Goal: Task Accomplishment & Management: Complete application form

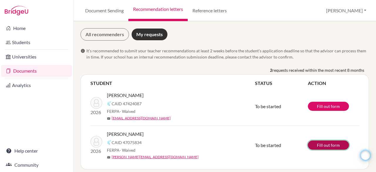
click at [328, 145] on link "Fill out form" at bounding box center [328, 144] width 41 height 9
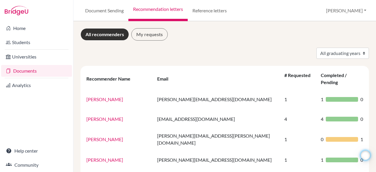
click at [34, 71] on link "Documents" at bounding box center [36, 71] width 71 height 12
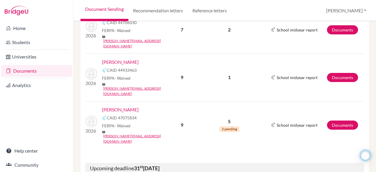
scroll to position [148, 0]
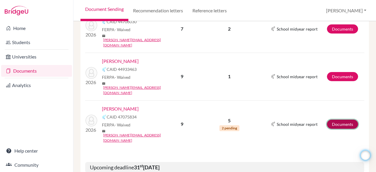
click at [334, 119] on link "Documents" at bounding box center [342, 123] width 31 height 9
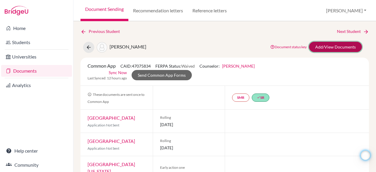
click at [315, 50] on link "Add/View Documents" at bounding box center [335, 47] width 53 height 10
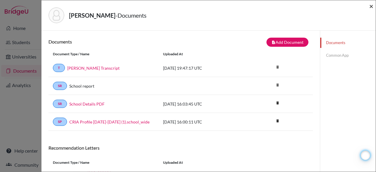
click at [373, 4] on span "×" at bounding box center [371, 6] width 4 height 9
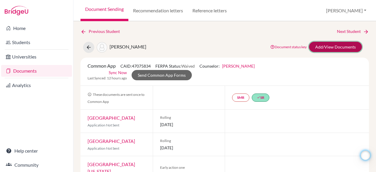
click at [335, 49] on link "Add/View Documents" at bounding box center [335, 47] width 53 height 10
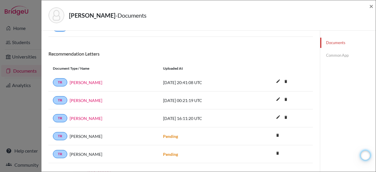
scroll to position [96, 0]
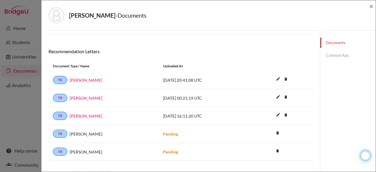
click at [335, 55] on link "Common App" at bounding box center [347, 55] width 55 height 10
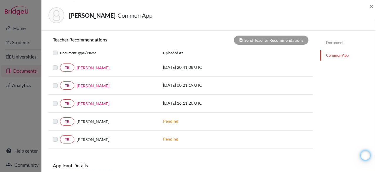
scroll to position [209, 0]
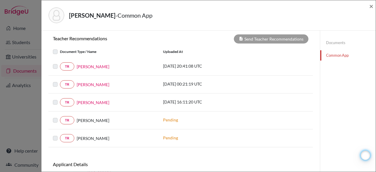
click at [60, 63] on label at bounding box center [60, 63] width 0 height 0
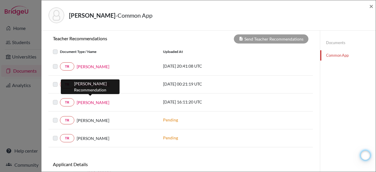
click at [88, 99] on link "[PERSON_NAME]" at bounding box center [93, 102] width 33 height 6
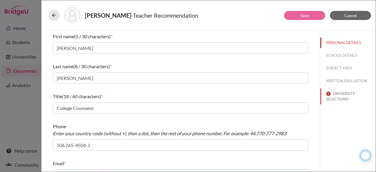
click at [340, 94] on button "UNIVERSITY SELECTIONS" at bounding box center [347, 96] width 55 height 16
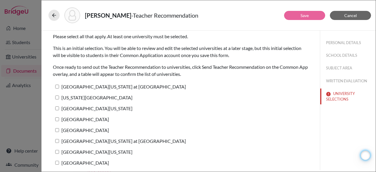
click at [57, 86] on input "University of North Carolina at Chapel Hill" at bounding box center [57, 87] width 4 height 4
checkbox input "true"
click at [305, 16] on link "Save" at bounding box center [304, 15] width 8 height 5
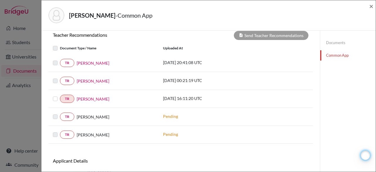
scroll to position [213, 0]
click at [60, 59] on label at bounding box center [60, 59] width 0 height 0
click at [60, 94] on label at bounding box center [60, 94] width 0 height 0
click at [0, 0] on input "checkbox" at bounding box center [0, 0] width 0 height 0
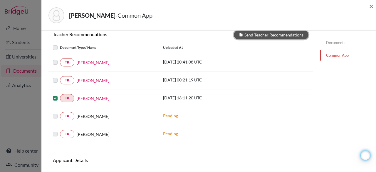
click at [258, 34] on button "Send Teacher Recommendations" at bounding box center [271, 34] width 75 height 9
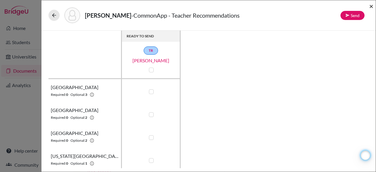
click at [372, 5] on span "×" at bounding box center [371, 6] width 4 height 9
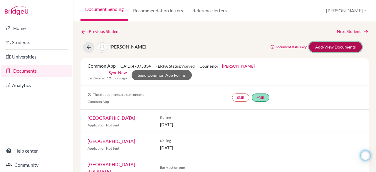
click at [323, 46] on link "Add/View Documents" at bounding box center [335, 47] width 53 height 10
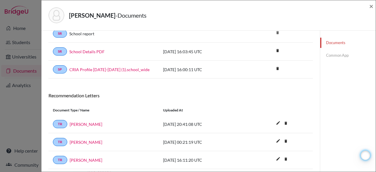
scroll to position [103, 0]
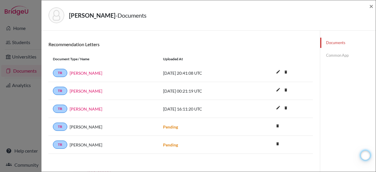
click at [333, 52] on link "Common App" at bounding box center [347, 55] width 55 height 10
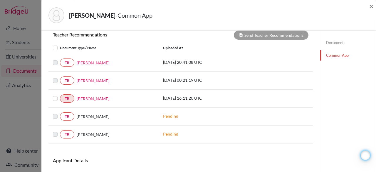
scroll to position [213, 0]
click at [94, 78] on link "Donna Gooch" at bounding box center [93, 80] width 33 height 6
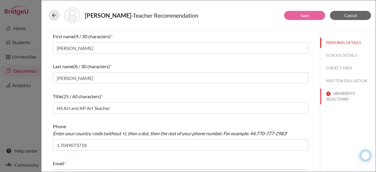
click at [331, 98] on button "UNIVERSITY SELECTIONS" at bounding box center [347, 96] width 55 height 16
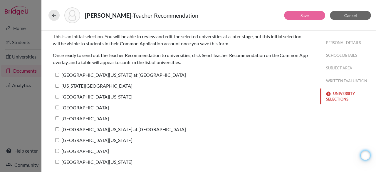
scroll to position [12, 0]
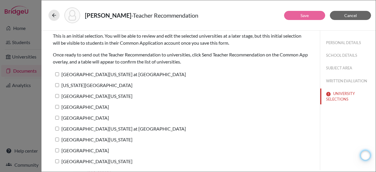
click at [57, 97] on input "University of South Carolina" at bounding box center [57, 96] width 4 height 4
checkbox input "true"
click at [299, 19] on button "Save" at bounding box center [304, 15] width 41 height 9
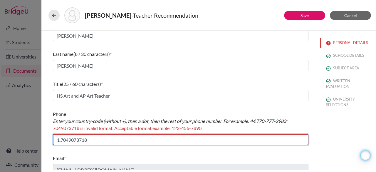
click at [68, 139] on input "1.7049073718" at bounding box center [180, 139] width 255 height 11
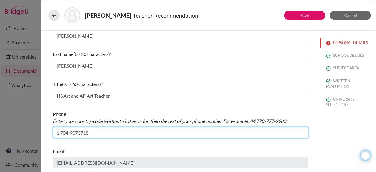
click at [78, 134] on input "1.704-9073718" at bounding box center [180, 132] width 255 height 11
type input "1.704-907-3718"
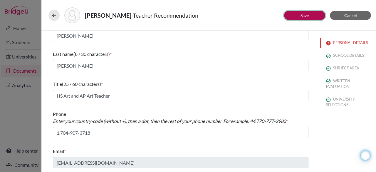
click at [300, 14] on link "Save" at bounding box center [304, 15] width 8 height 5
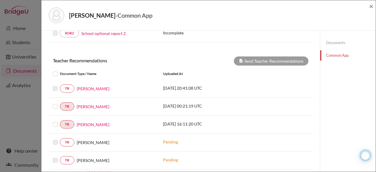
scroll to position [188, 0]
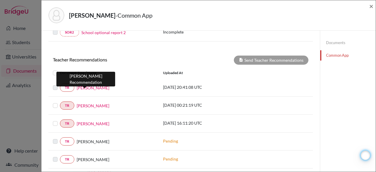
click at [87, 85] on link "Ben Bash" at bounding box center [93, 88] width 33 height 6
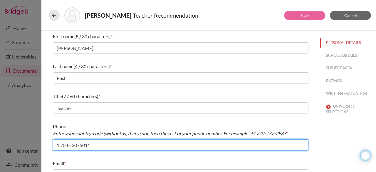
click at [72, 145] on input "1.704--3075011" at bounding box center [180, 144] width 255 height 11
click at [79, 145] on input "1.704-3075011" at bounding box center [180, 144] width 255 height 11
type input "1.704-307-5011"
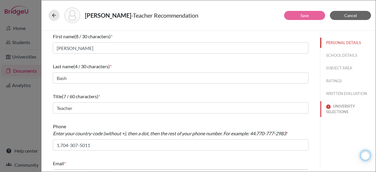
click at [337, 112] on button "UNIVERSITY SELECTIONS" at bounding box center [347, 109] width 55 height 16
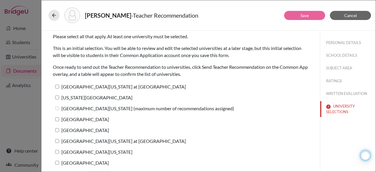
click at [57, 129] on input "East Carolina University" at bounding box center [57, 130] width 4 height 4
checkbox input "true"
click at [308, 14] on link "Save" at bounding box center [304, 15] width 8 height 5
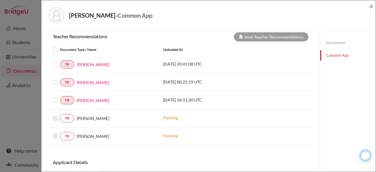
scroll to position [211, 0]
click at [60, 61] on label at bounding box center [60, 61] width 0 height 0
click at [0, 0] on input "checkbox" at bounding box center [0, 0] width 0 height 0
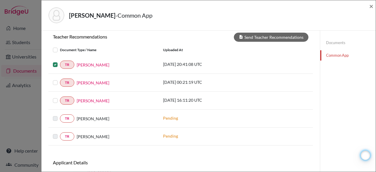
click at [60, 79] on label at bounding box center [60, 79] width 0 height 0
click at [0, 0] on input "checkbox" at bounding box center [0, 0] width 0 height 0
click at [60, 97] on label at bounding box center [60, 97] width 0 height 0
click at [0, 0] on input "checkbox" at bounding box center [0, 0] width 0 height 0
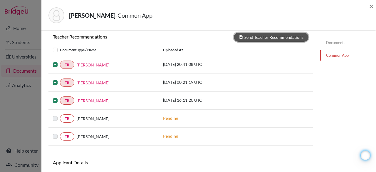
click at [258, 37] on button "Send Teacher Recommendations" at bounding box center [271, 37] width 75 height 9
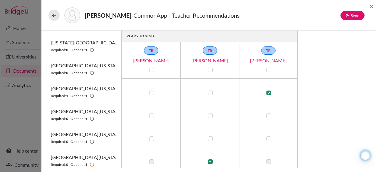
scroll to position [117, 0]
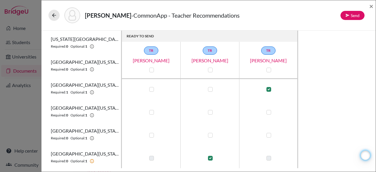
click at [211, 158] on label at bounding box center [210, 158] width 5 height 5
click at [211, 158] on input "checkbox" at bounding box center [208, 157] width 5 height 6
checkbox input "false"
click at [267, 90] on label at bounding box center [268, 89] width 5 height 5
click at [267, 90] on input "checkbox" at bounding box center [267, 89] width 5 height 6
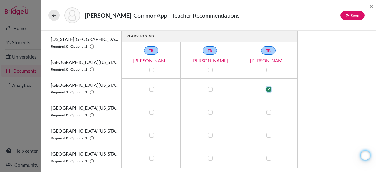
checkbox input "false"
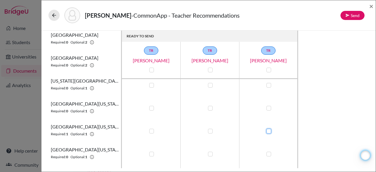
scroll to position [0, 0]
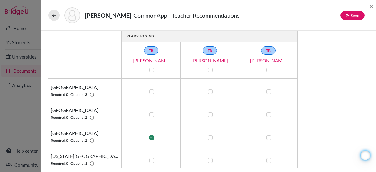
click at [152, 135] on label at bounding box center [151, 137] width 5 height 5
click at [152, 135] on input "checkbox" at bounding box center [150, 137] width 5 height 6
checkbox input "false"
click at [153, 89] on label at bounding box center [151, 91] width 5 height 5
click at [152, 89] on input "checkbox" at bounding box center [150, 91] width 5 height 6
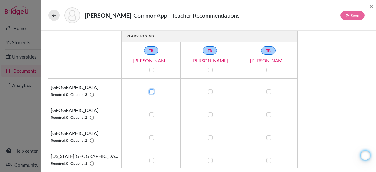
checkbox input "true"
click at [210, 91] on label at bounding box center [210, 91] width 5 height 5
click at [210, 91] on input "checkbox" at bounding box center [208, 91] width 5 height 6
checkbox input "true"
click at [268, 90] on label at bounding box center [268, 91] width 5 height 5
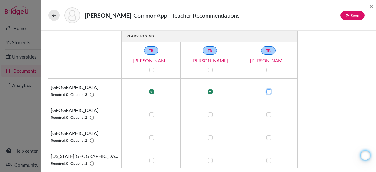
click at [268, 90] on input "checkbox" at bounding box center [267, 91] width 5 height 6
checkbox input "true"
click at [309, 81] on div "READY TO SEND TR Ben Bash TR Donna Gooch TR Laura Bernhard Appalachian State Un…" at bounding box center [208, 99] width 320 height 137
click at [149, 113] on label at bounding box center [151, 114] width 5 height 5
click at [149, 113] on input "checkbox" at bounding box center [150, 114] width 5 height 6
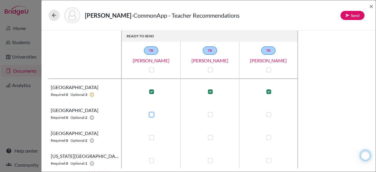
checkbox input "true"
click at [211, 114] on label at bounding box center [210, 114] width 5 height 5
click at [211, 114] on input "checkbox" at bounding box center [208, 114] width 5 height 6
checkbox input "true"
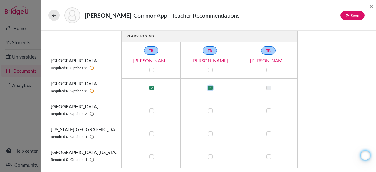
scroll to position [24, 0]
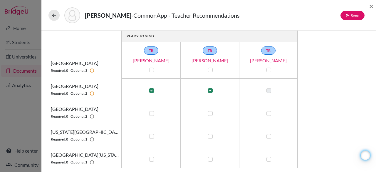
click at [267, 112] on label at bounding box center [268, 113] width 5 height 5
click at [267, 112] on input "checkbox" at bounding box center [267, 113] width 5 height 6
checkbox input "true"
click at [210, 113] on label at bounding box center [210, 113] width 5 height 5
click at [210, 113] on input "checkbox" at bounding box center [208, 113] width 5 height 6
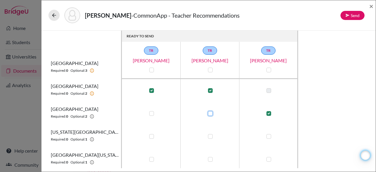
checkbox input "true"
click at [152, 137] on label at bounding box center [151, 136] width 5 height 5
click at [152, 137] on input "checkbox" at bounding box center [150, 136] width 5 height 6
checkbox input "true"
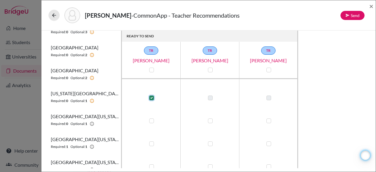
scroll to position [63, 0]
click at [210, 120] on label at bounding box center [210, 120] width 5 height 5
click at [210, 120] on input "checkbox" at bounding box center [208, 119] width 5 height 6
checkbox input "true"
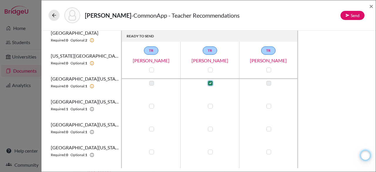
scroll to position [100, 0]
click at [267, 105] on label at bounding box center [268, 106] width 5 height 5
click at [267, 105] on input "checkbox" at bounding box center [267, 106] width 5 height 6
checkbox input "true"
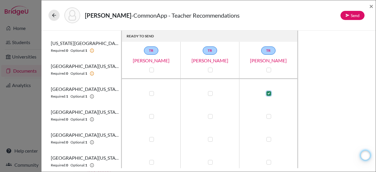
scroll to position [117, 0]
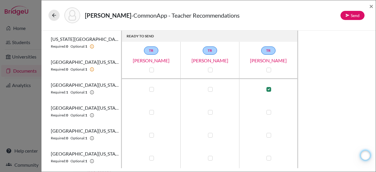
click at [210, 112] on label at bounding box center [210, 112] width 5 height 5
click at [210, 112] on input "checkbox" at bounding box center [208, 112] width 5 height 6
checkbox input "true"
click at [152, 135] on label at bounding box center [151, 135] width 5 height 5
click at [152, 135] on input "checkbox" at bounding box center [150, 134] width 5 height 6
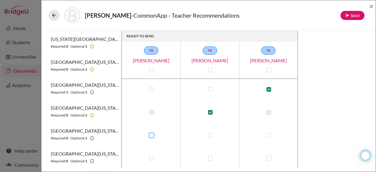
checkbox input "true"
click at [208, 159] on label at bounding box center [210, 158] width 5 height 5
click at [208, 159] on input "checkbox" at bounding box center [208, 157] width 5 height 6
checkbox input "true"
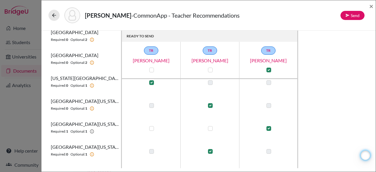
scroll to position [66, 0]
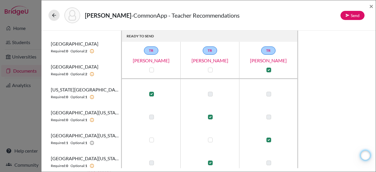
drag, startPoint x: 359, startPoint y: 109, endPoint x: 354, endPoint y: 88, distance: 21.6
click at [354, 88] on div "READY TO SEND TR Ben Bash TR Donna Gooch TR Laura Bernhard Appalachian State Un…" at bounding box center [208, 99] width 320 height 137
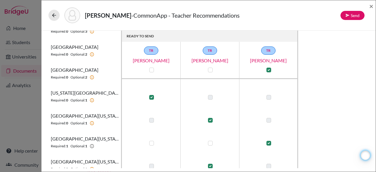
scroll to position [71, 0]
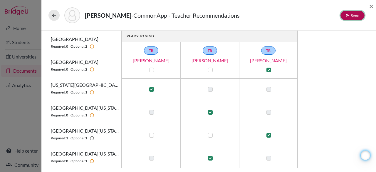
click at [350, 16] on button "Send" at bounding box center [352, 15] width 24 height 9
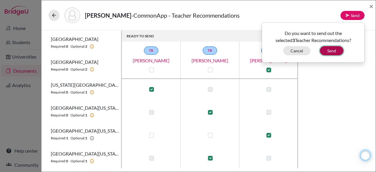
click at [335, 51] on button "Send" at bounding box center [331, 50] width 23 height 9
checkbox input "false"
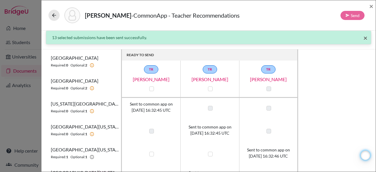
click at [363, 38] on span "×" at bounding box center [365, 37] width 4 height 9
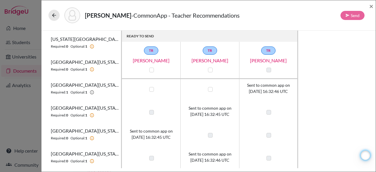
scroll to position [0, 0]
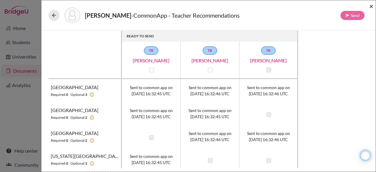
click at [372, 6] on span "×" at bounding box center [371, 6] width 4 height 9
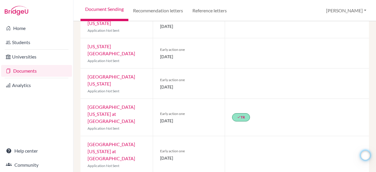
scroll to position [155, 0]
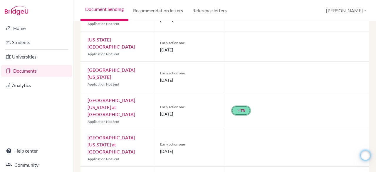
click at [244, 113] on link "done TR" at bounding box center [241, 110] width 18 height 8
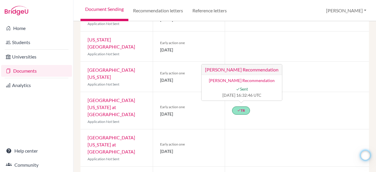
click at [336, 105] on div "done TR Laura Bernhard’s Recommendation Laura Bernhard’s Recommendation done Se…" at bounding box center [296, 110] width 144 height 37
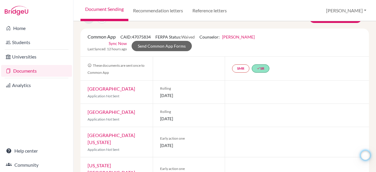
scroll to position [0, 0]
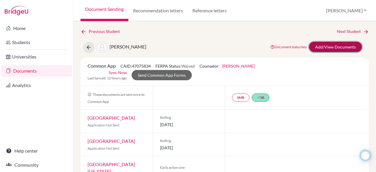
click at [339, 47] on link "Add/View Documents" at bounding box center [335, 47] width 53 height 10
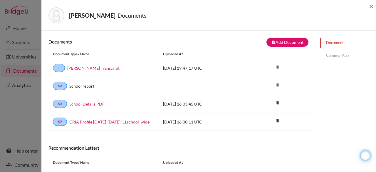
click at [337, 59] on link "Common App" at bounding box center [347, 55] width 55 height 10
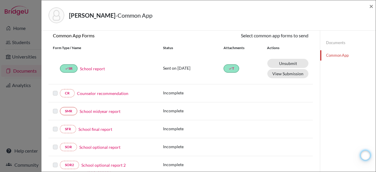
scroll to position [56, 0]
click at [375, 78] on div "Williams, Elizabeth - Common App × × REQUIRED INFORMATION Document Type / Name …" at bounding box center [208, 86] width 335 height 172
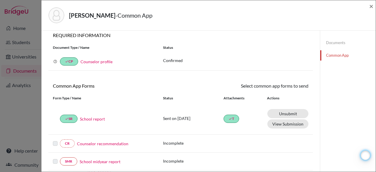
scroll to position [0, 0]
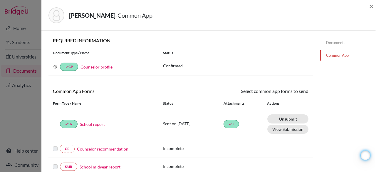
click at [329, 41] on link "Documents" at bounding box center [347, 43] width 55 height 10
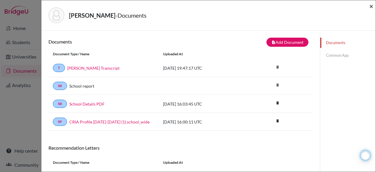
click at [371, 7] on span "×" at bounding box center [371, 6] width 4 height 9
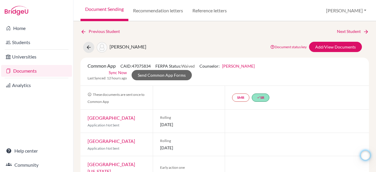
click at [42, 72] on link "Documents" at bounding box center [36, 71] width 71 height 12
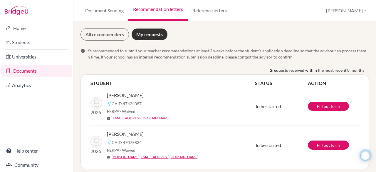
click at [32, 71] on link "Documents" at bounding box center [36, 71] width 71 height 12
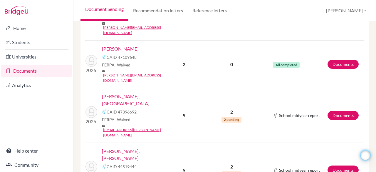
scroll to position [443, 0]
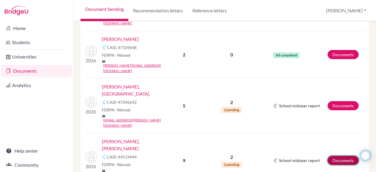
click at [329, 156] on link "Documents" at bounding box center [342, 160] width 31 height 9
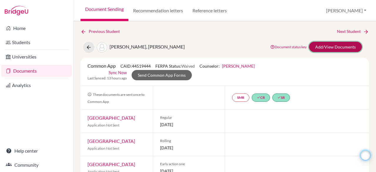
click at [333, 49] on link "Add/View Documents" at bounding box center [335, 47] width 53 height 10
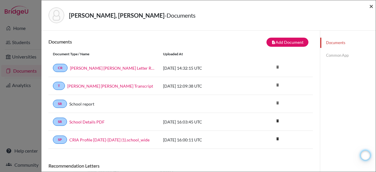
click at [371, 5] on span "×" at bounding box center [371, 6] width 4 height 9
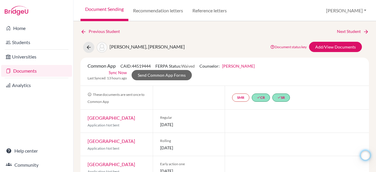
click at [31, 70] on link "Documents" at bounding box center [36, 71] width 71 height 12
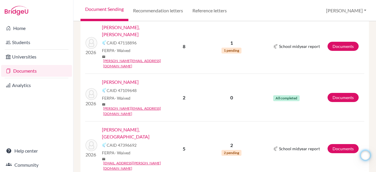
scroll to position [401, 0]
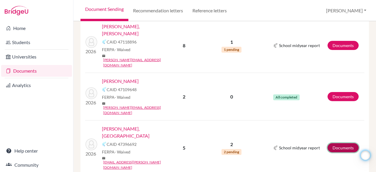
click at [328, 143] on link "Documents" at bounding box center [342, 147] width 31 height 9
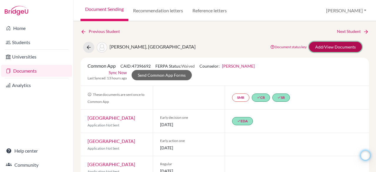
click at [330, 44] on link "Add/View Documents" at bounding box center [335, 47] width 53 height 10
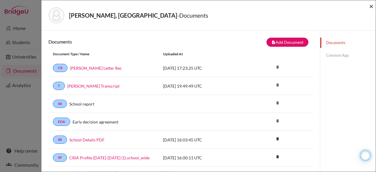
click at [371, 9] on span "×" at bounding box center [371, 6] width 4 height 9
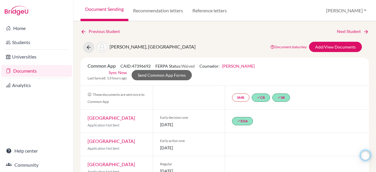
click at [29, 68] on link "Documents" at bounding box center [36, 71] width 71 height 12
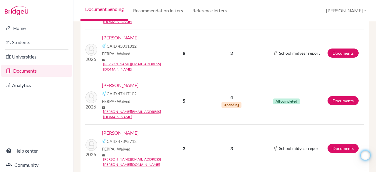
scroll to position [609, 0]
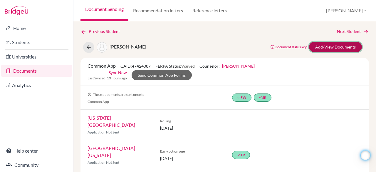
click at [335, 48] on link "Add/View Documents" at bounding box center [335, 47] width 53 height 10
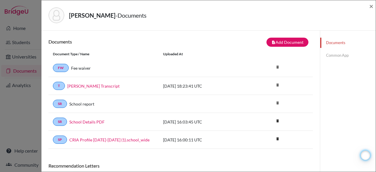
drag, startPoint x: 110, startPoint y: 15, endPoint x: 68, endPoint y: 16, distance: 41.7
click at [68, 16] on div "Faerron Haugen, James - Documents" at bounding box center [206, 15] width 316 height 16
click at [75, 16] on strong "[PERSON_NAME]" at bounding box center [92, 15] width 46 height 7
drag, startPoint x: 75, startPoint y: 16, endPoint x: 104, endPoint y: 18, distance: 29.8
click at [104, 18] on strong "[PERSON_NAME]" at bounding box center [92, 15] width 46 height 7
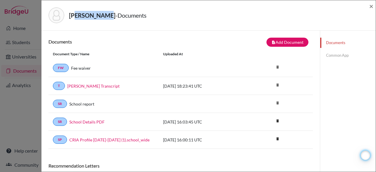
click at [104, 18] on strong "[PERSON_NAME]" at bounding box center [92, 15] width 46 height 7
drag, startPoint x: 111, startPoint y: 16, endPoint x: 69, endPoint y: 14, distance: 42.3
click at [69, 14] on div "Faerron Haugen, James - Documents" at bounding box center [206, 15] width 316 height 16
copy strong "Faerron Haugen"
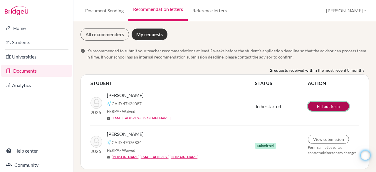
click at [313, 108] on link "Fill out form" at bounding box center [328, 106] width 41 height 9
click at [323, 105] on link "View/Edit form" at bounding box center [328, 105] width 41 height 9
click at [39, 72] on link "Documents" at bounding box center [36, 71] width 71 height 12
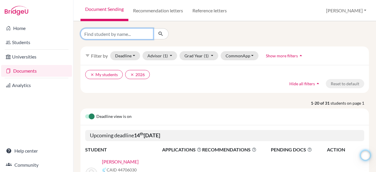
click at [118, 36] on input "Find student by name..." at bounding box center [116, 33] width 73 height 11
type input "James"
click button "submit" at bounding box center [161, 33] width 16 height 11
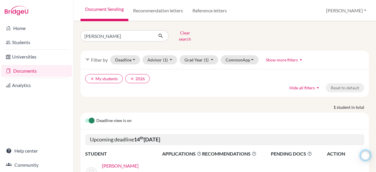
scroll to position [42, 0]
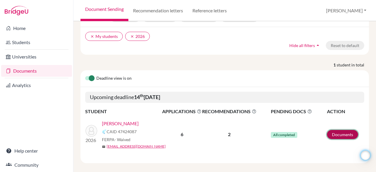
click at [335, 130] on link "Documents" at bounding box center [342, 134] width 31 height 9
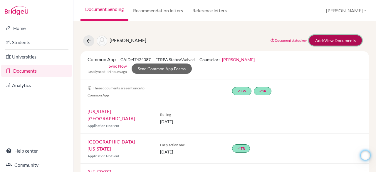
click at [322, 42] on link "Add/View Documents" at bounding box center [335, 40] width 53 height 10
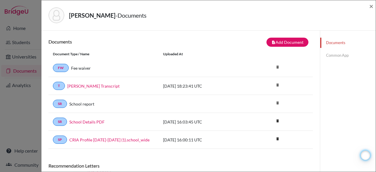
drag, startPoint x: 375, startPoint y: 67, endPoint x: 375, endPoint y: 140, distance: 72.8
click at [375, 140] on div "Faerron Haugen, James - Documents × Documents note_add Add Document Document ty…" at bounding box center [208, 86] width 335 height 172
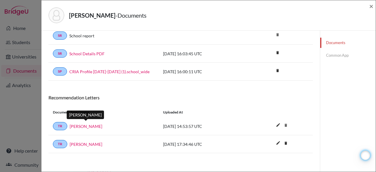
click at [97, 126] on link "Jasmine Wornstaff" at bounding box center [86, 126] width 33 height 6
click at [327, 53] on link "Common App" at bounding box center [347, 55] width 55 height 10
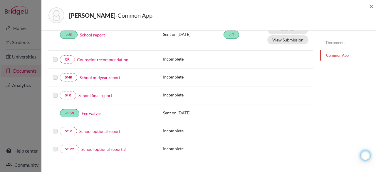
scroll to position [89, 0]
click at [97, 60] on link "Counselor recommendation" at bounding box center [102, 60] width 51 height 6
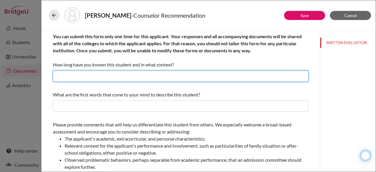
click at [113, 74] on input "text" at bounding box center [180, 75] width 255 height 11
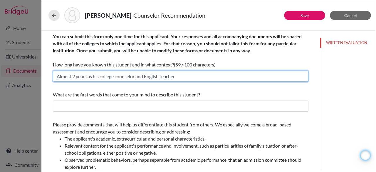
type input "Almost 2 years as his college counselor and English teacher"
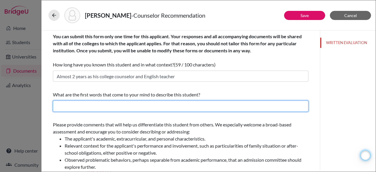
click at [121, 104] on input "text" at bounding box center [180, 105] width 255 height 11
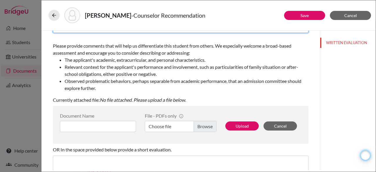
scroll to position [80, 0]
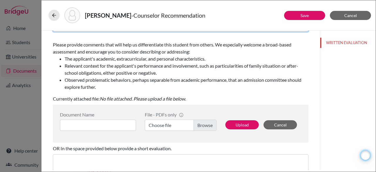
type input "Calm and collected"
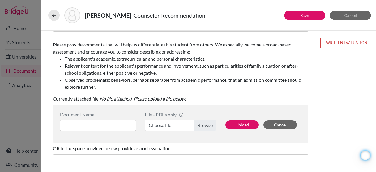
click at [202, 122] on label "Choose file" at bounding box center [181, 124] width 72 height 11
click at [202, 122] on input "Choose file" at bounding box center [181, 124] width 72 height 11
click at [122, 124] on input at bounding box center [98, 124] width 76 height 11
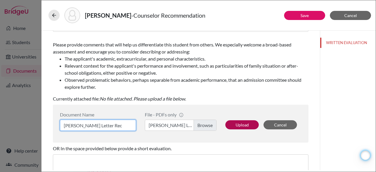
type input "James Letter Rec"
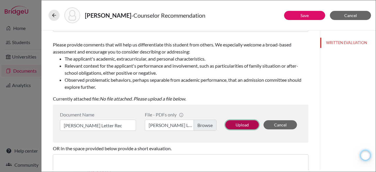
click at [230, 126] on button "Upload" at bounding box center [241, 124] width 33 height 9
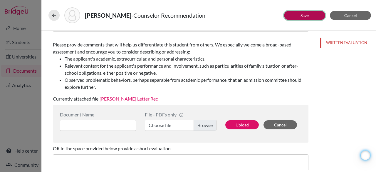
click at [295, 15] on button "Save" at bounding box center [304, 15] width 41 height 9
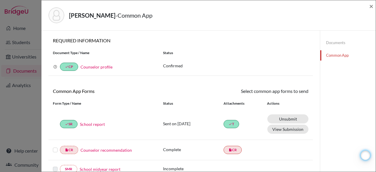
click at [53, 146] on label at bounding box center [55, 146] width 5 height 0
click at [0, 0] on input "checkbox" at bounding box center [0, 0] width 0 height 0
click at [298, 90] on link "Send" at bounding box center [296, 91] width 24 height 9
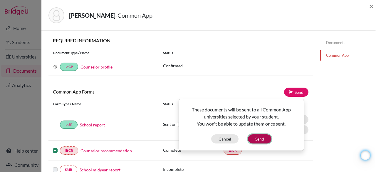
click at [267, 136] on button "Send" at bounding box center [259, 138] width 23 height 9
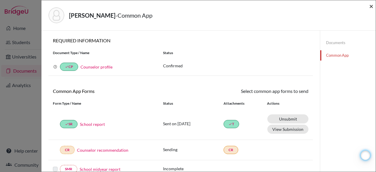
click at [370, 6] on span "×" at bounding box center [371, 6] width 4 height 9
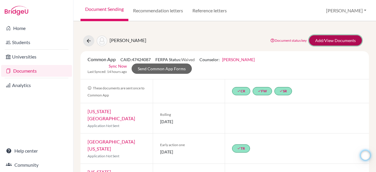
click at [327, 41] on link "Add/View Documents" at bounding box center [335, 40] width 53 height 10
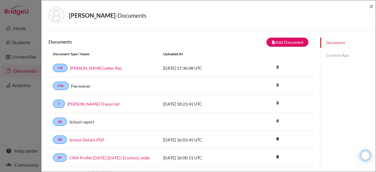
drag, startPoint x: 375, startPoint y: 53, endPoint x: 375, endPoint y: 109, distance: 56.3
click at [375, 109] on div "Faerron Haugen, James - Documents × Documents note_add Add Document Document ty…" at bounding box center [208, 86] width 335 height 172
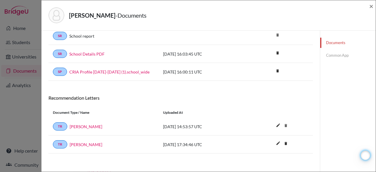
click at [323, 56] on link "Common App" at bounding box center [347, 55] width 55 height 10
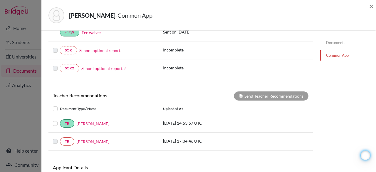
scroll to position [212, 0]
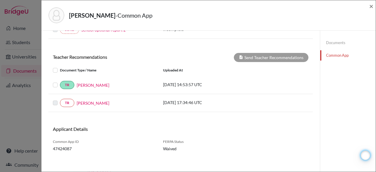
click at [60, 81] on label at bounding box center [60, 81] width 0 height 0
click at [0, 0] on input "checkbox" at bounding box center [0, 0] width 0 height 0
click at [60, 99] on label at bounding box center [60, 99] width 0 height 0
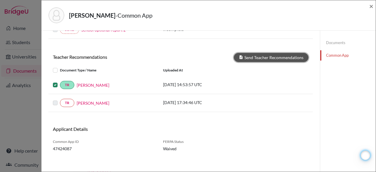
click at [249, 57] on button "Send Teacher Recommendations" at bounding box center [271, 57] width 75 height 9
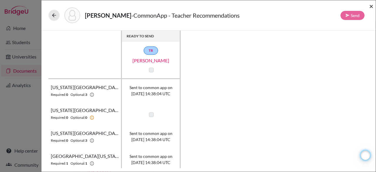
click at [369, 7] on span "×" at bounding box center [371, 6] width 4 height 9
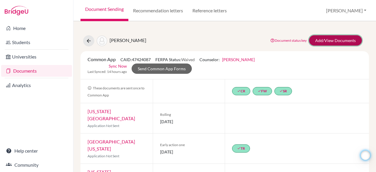
click at [335, 42] on link "Add/View Documents" at bounding box center [335, 40] width 53 height 10
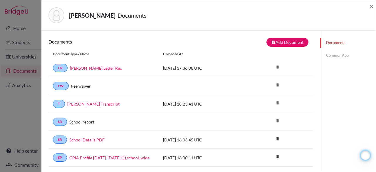
click at [335, 58] on link "Common App" at bounding box center [347, 55] width 55 height 10
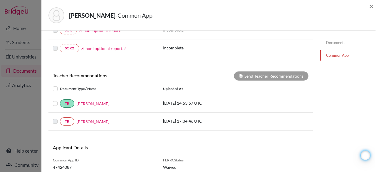
scroll to position [212, 0]
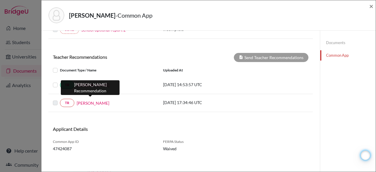
click at [93, 100] on link "Laura Bernhard" at bounding box center [93, 103] width 33 height 6
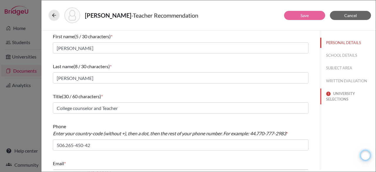
click at [338, 94] on button "UNIVERSITY SELECTIONS" at bounding box center [347, 96] width 55 height 16
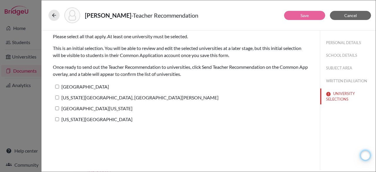
click at [58, 119] on input "Texas Tech University" at bounding box center [57, 119] width 4 height 4
checkbox input "true"
click at [308, 15] on link "Save" at bounding box center [304, 15] width 8 height 5
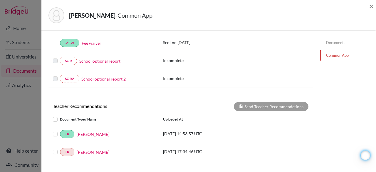
scroll to position [212, 0]
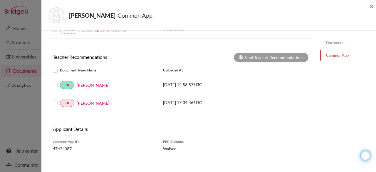
click at [60, 81] on label at bounding box center [60, 81] width 0 height 0
click at [0, 0] on input "checkbox" at bounding box center [0, 0] width 0 height 0
click at [60, 99] on label at bounding box center [60, 99] width 0 height 0
click at [0, 0] on input "checkbox" at bounding box center [0, 0] width 0 height 0
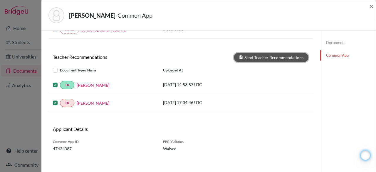
click at [264, 55] on button "Send Teacher Recommendations" at bounding box center [271, 57] width 75 height 9
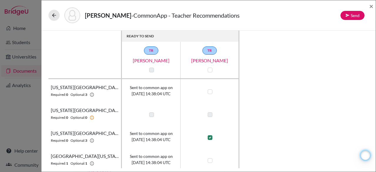
click at [210, 92] on label at bounding box center [209, 91] width 5 height 5
click at [210, 92] on input "checkbox" at bounding box center [208, 91] width 5 height 6
checkbox input "true"
click at [208, 159] on label at bounding box center [209, 160] width 5 height 5
click at [208, 159] on input "checkbox" at bounding box center [208, 160] width 5 height 6
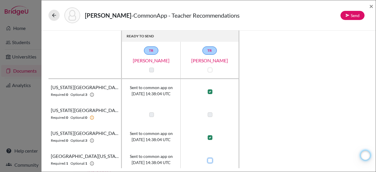
checkbox input "true"
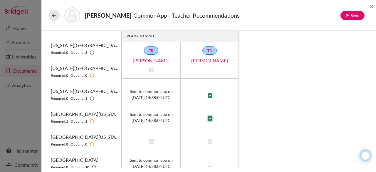
scroll to position [48, 0]
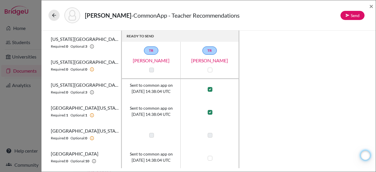
click at [211, 158] on label at bounding box center [209, 158] width 5 height 5
click at [211, 158] on input "checkbox" at bounding box center [208, 157] width 5 height 6
checkbox input "true"
click at [345, 13] on button "Send" at bounding box center [352, 15] width 24 height 9
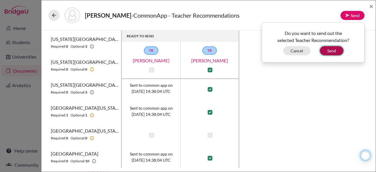
click at [334, 52] on button "Send" at bounding box center [331, 50] width 23 height 9
checkbox input "false"
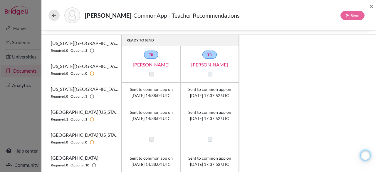
scroll to position [0, 0]
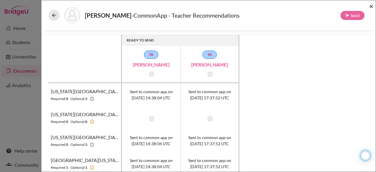
click at [372, 5] on span "×" at bounding box center [371, 6] width 4 height 9
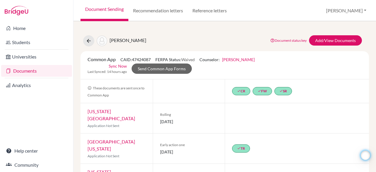
scroll to position [97, 0]
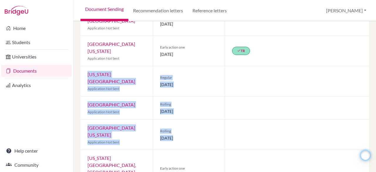
drag, startPoint x: 371, startPoint y: 114, endPoint x: 375, endPoint y: 43, distance: 71.5
click at [375, 43] on div "Faerron [PERSON_NAME] Document status key TR Requirement. Document not uploaded…" at bounding box center [224, 96] width 302 height 151
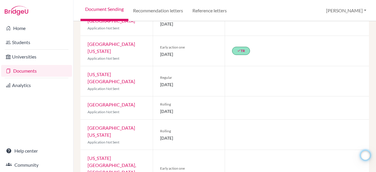
click at [368, 54] on div "Faerron [PERSON_NAME] Document status key TR Requirement. Document not uploaded…" at bounding box center [224, 96] width 302 height 151
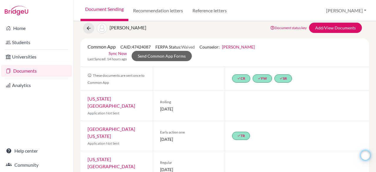
scroll to position [0, 0]
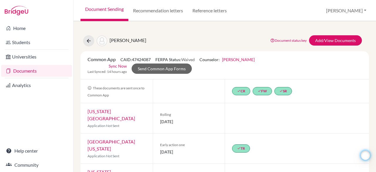
click at [47, 65] on link "Documents" at bounding box center [36, 71] width 71 height 12
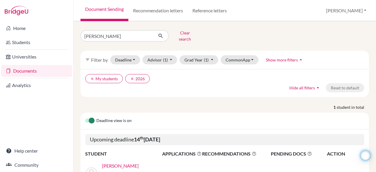
click at [34, 70] on link "Documents" at bounding box center [36, 71] width 71 height 12
